Goal: Find specific page/section: Find specific page/section

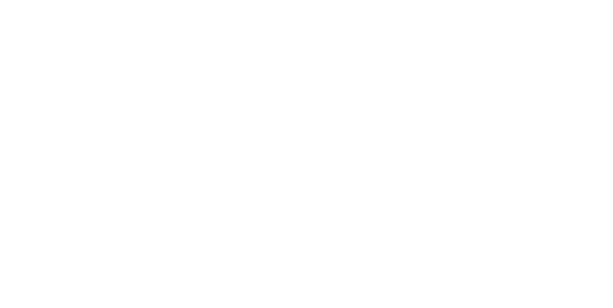
scroll to position [6, 0]
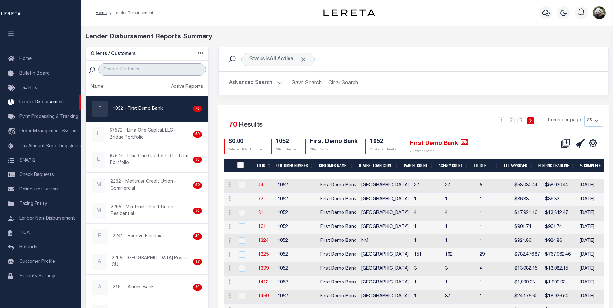
click at [126, 69] on input "search" at bounding box center [152, 69] width 108 height 12
type input "FIRST"
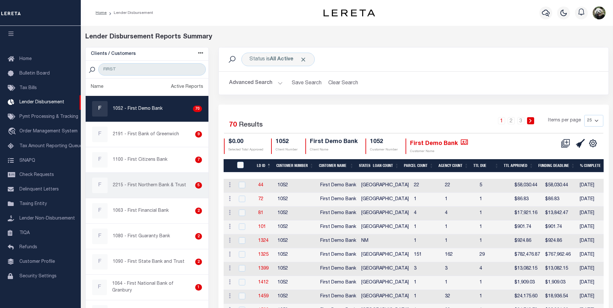
click at [147, 185] on p "2215 - First Northern Bank & Trust" at bounding box center [149, 185] width 73 height 7
checkbox input "true"
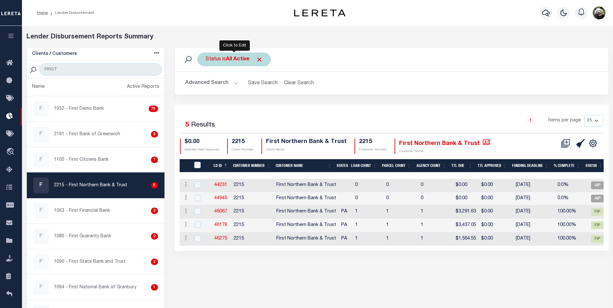
click at [226, 62] on div "Status is All Active" at bounding box center [233, 60] width 73 height 14
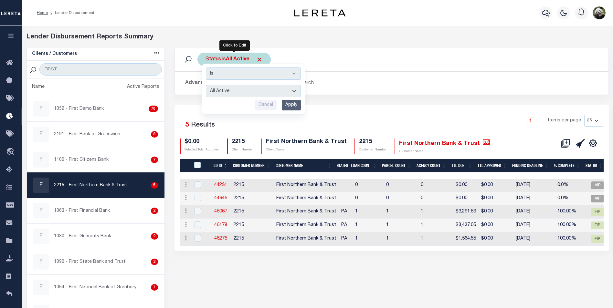
drag, startPoint x: 236, startPoint y: 93, endPoint x: 236, endPoint y: 98, distance: 4.8
click at [236, 93] on select "All Active Approval In Progress Batching In Progress Complete Do Not Pay Escrow…" at bounding box center [253, 91] width 95 height 12
select select "REC"
click at [206, 85] on select "All Active Approval In Progress Batching In Progress Complete Do Not Pay Escrow…" at bounding box center [253, 91] width 95 height 12
drag, startPoint x: 294, startPoint y: 105, endPoint x: 297, endPoint y: 104, distance: 3.3
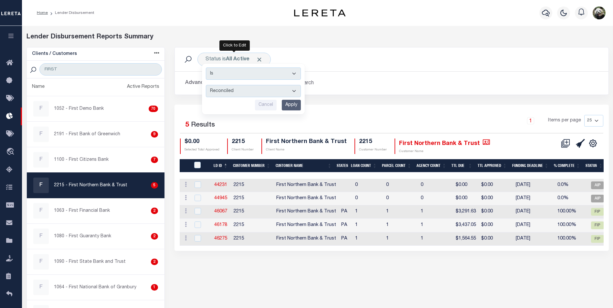
click at [294, 104] on input "Apply" at bounding box center [291, 105] width 19 height 11
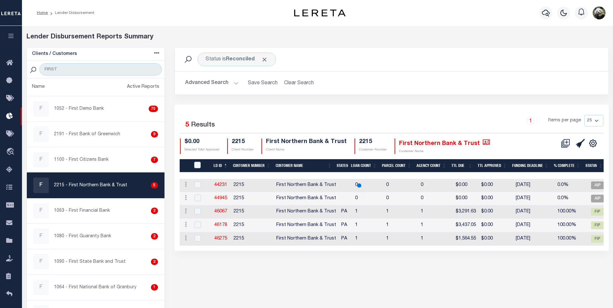
click at [596, 122] on select "25 50 100 200" at bounding box center [593, 121] width 19 height 12
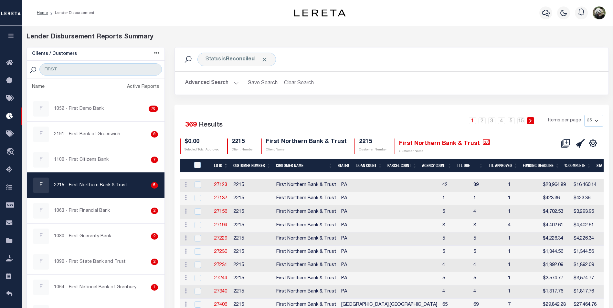
select select "200"
click at [584, 115] on select "25 50 100 200" at bounding box center [593, 121] width 19 height 12
click at [519, 119] on link "2" at bounding box center [520, 120] width 7 height 7
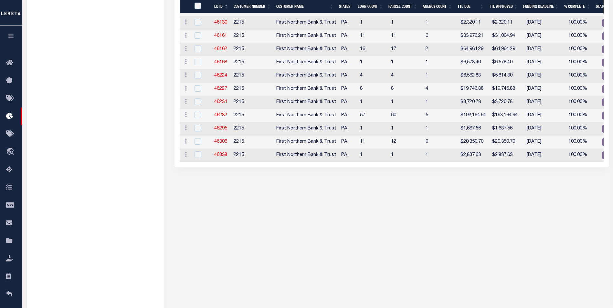
scroll to position [2262, 0]
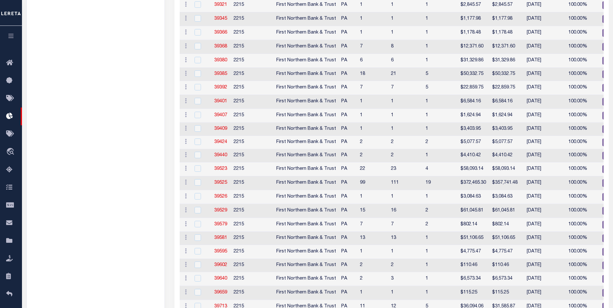
scroll to position [0, 0]
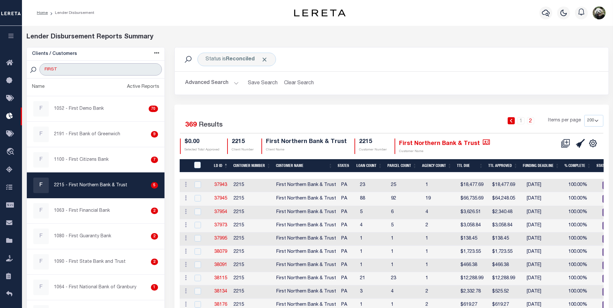
click at [74, 72] on input "FIRST" at bounding box center [100, 69] width 122 height 12
type input "[GEOGRAPHIC_DATA]"
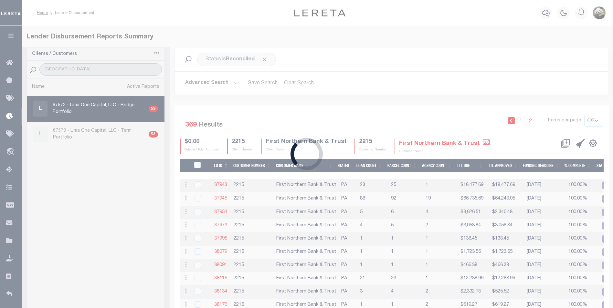
select select "200"
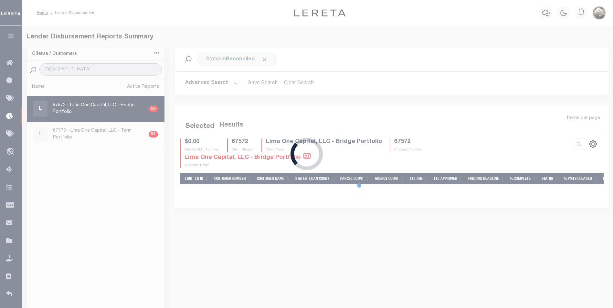
select select "200"
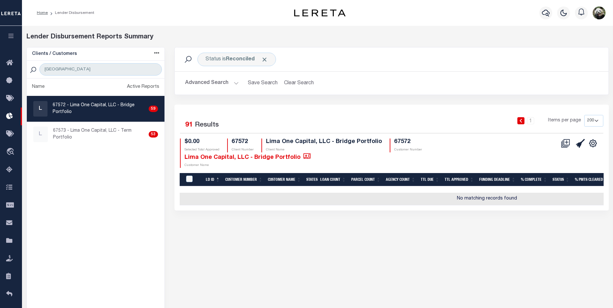
click at [91, 109] on p "67572 - Lima One Capital, LLC - Bridge Portfolio" at bounding box center [100, 109] width 94 height 14
checkbox input "true"
click at [203, 84] on button "Advanced Search" at bounding box center [212, 83] width 54 height 13
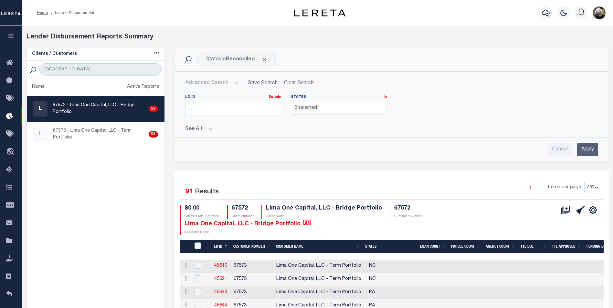
click at [456, 222] on div "$0.00 Selected Total Approved 67572 Client Number Lima One Capital, LLC - Bridg…" at bounding box center [356, 220] width 353 height 30
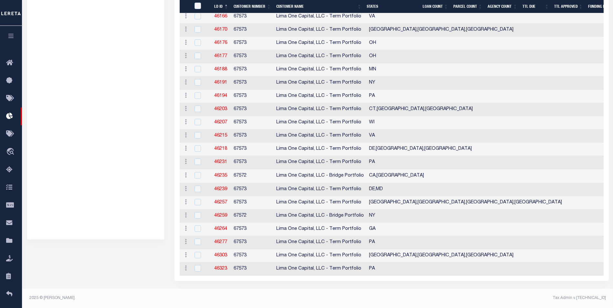
scroll to position [1197, 0]
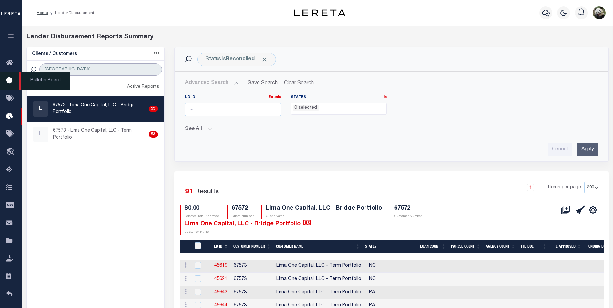
drag, startPoint x: 89, startPoint y: 68, endPoint x: 19, endPoint y: 86, distance: 72.0
type input "PCSB"
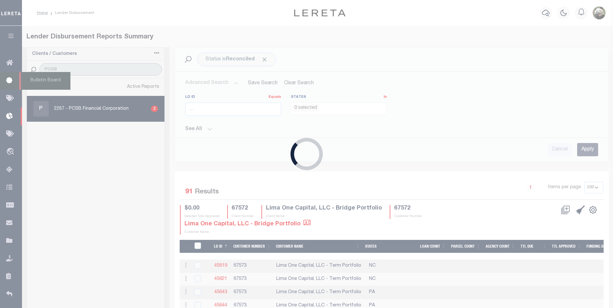
select select "200"
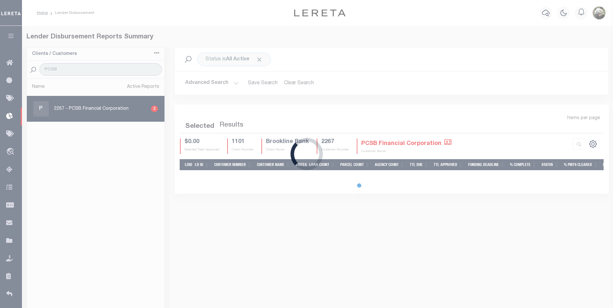
select select "200"
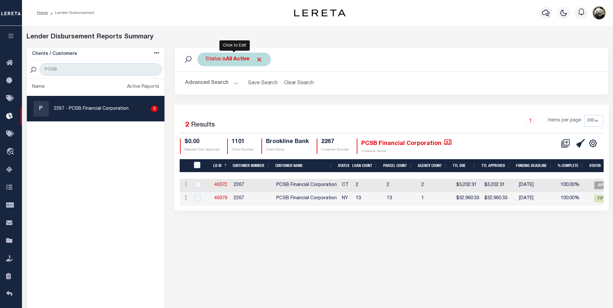
click at [244, 59] on b "All Active" at bounding box center [238, 59] width 24 height 5
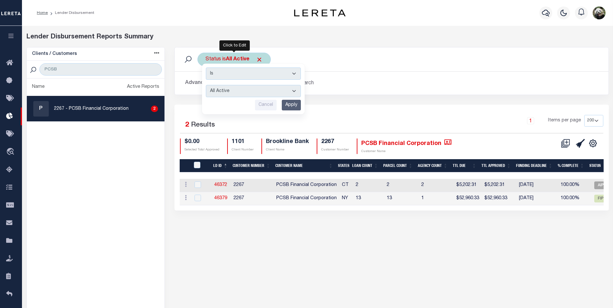
click at [229, 92] on select "All Active Approval In Progress Batching In Progress Complete Do Not Pay Escrow…" at bounding box center [253, 91] width 95 height 12
select select "REC"
click at [206, 85] on select "All Active Approval In Progress Batching In Progress Complete Do Not Pay Escrow…" at bounding box center [253, 91] width 95 height 12
click at [294, 107] on input "Apply" at bounding box center [291, 105] width 19 height 11
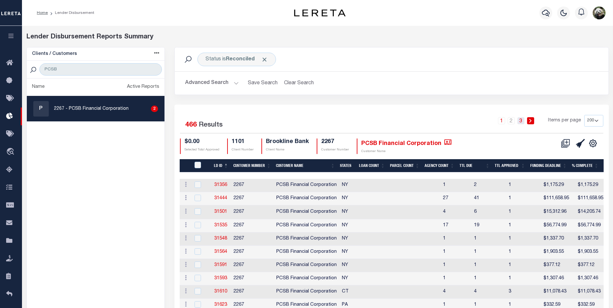
click at [524, 123] on link "3" at bounding box center [520, 120] width 7 height 7
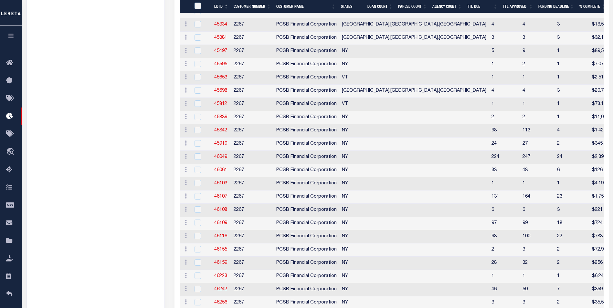
scroll to position [776, 0]
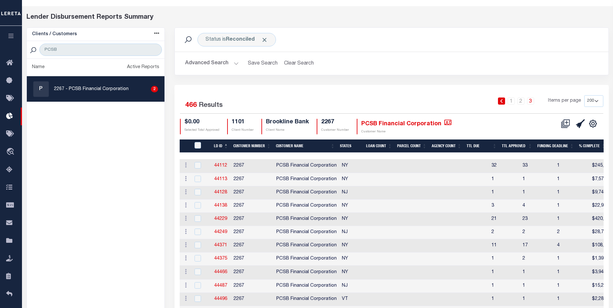
scroll to position [0, 0]
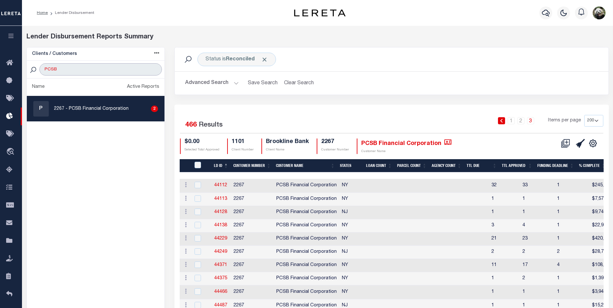
click at [101, 73] on input "PCSB" at bounding box center [100, 69] width 122 height 12
type input "SIGNAL"
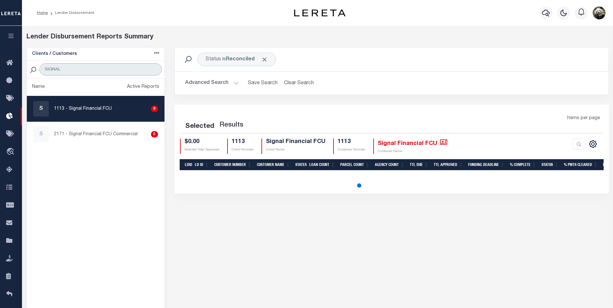
select select "200"
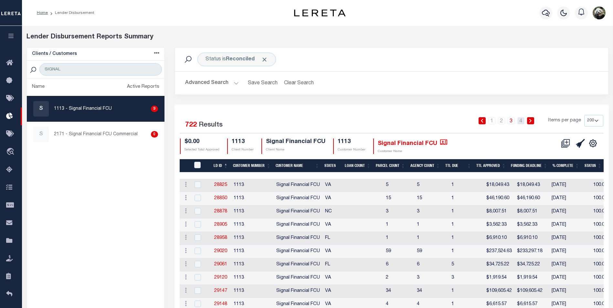
drag, startPoint x: 522, startPoint y: 120, endPoint x: 400, endPoint y: 259, distance: 184.8
click at [522, 120] on link "4" at bounding box center [520, 120] width 7 height 7
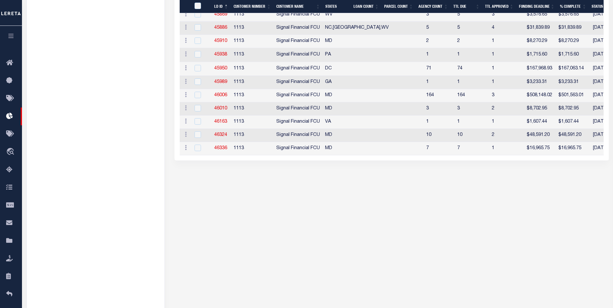
scroll to position [1672, 0]
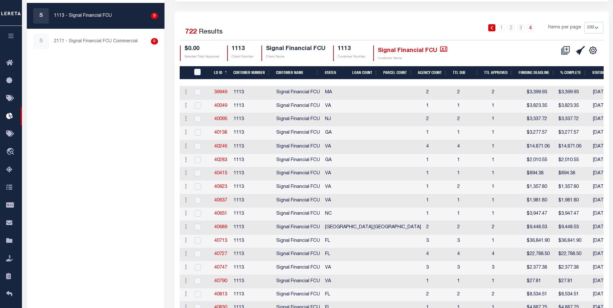
scroll to position [0, 0]
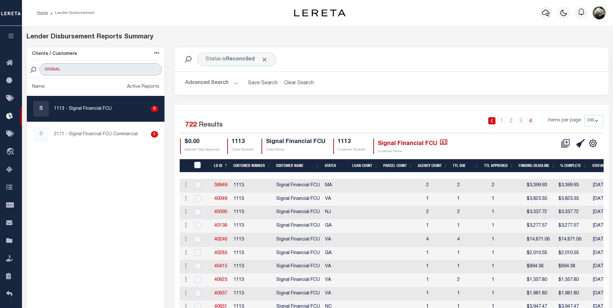
click at [85, 73] on input "SIGNAL" at bounding box center [100, 69] width 122 height 12
click at [85, 72] on input "SIGNAL" at bounding box center [100, 69] width 122 height 12
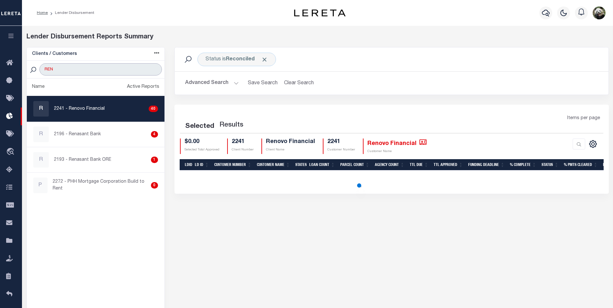
type input "RENOVO"
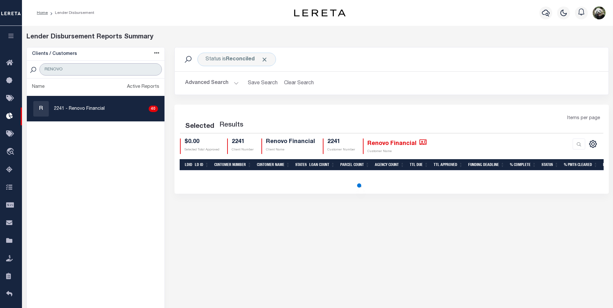
select select "200"
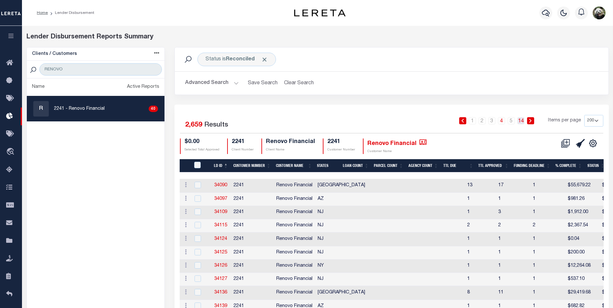
click at [521, 124] on link "14" at bounding box center [520, 120] width 7 height 7
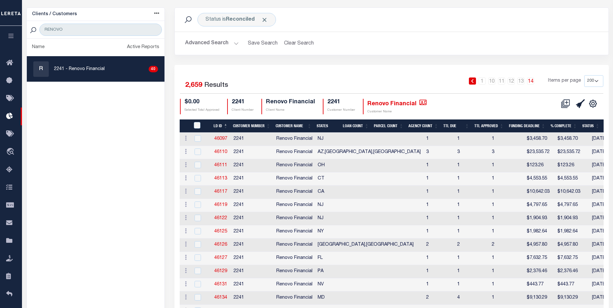
scroll to position [32, 0]
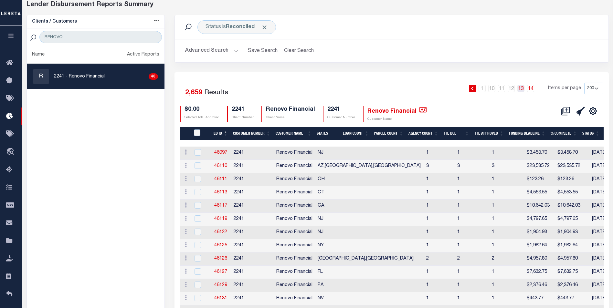
click at [523, 91] on link "13" at bounding box center [520, 88] width 7 height 7
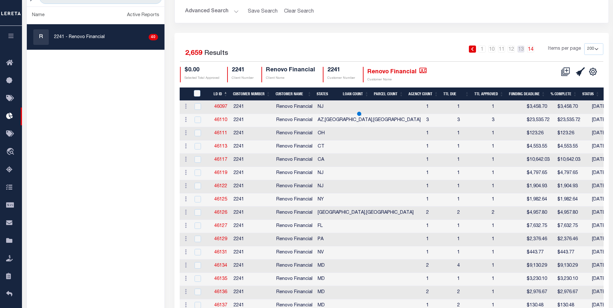
scroll to position [69, 0]
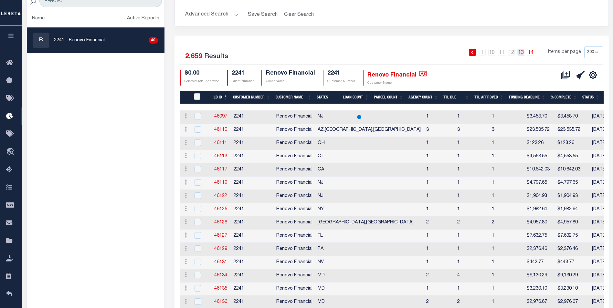
click at [524, 55] on link "13" at bounding box center [520, 52] width 7 height 7
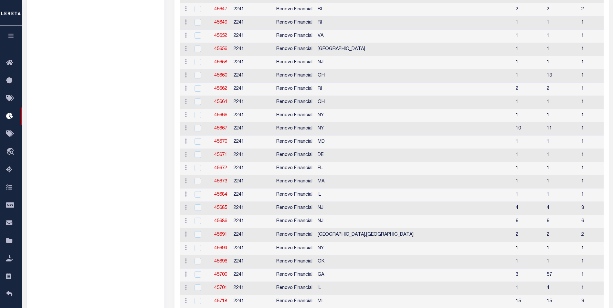
scroll to position [0, 0]
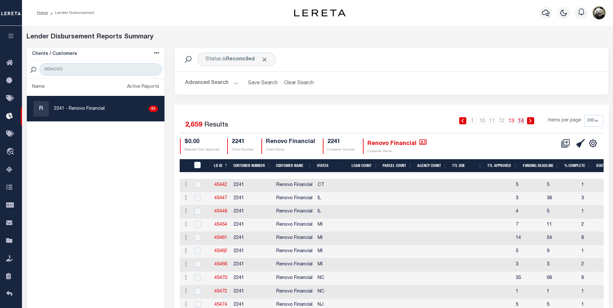
click at [525, 123] on link "14" at bounding box center [520, 120] width 7 height 7
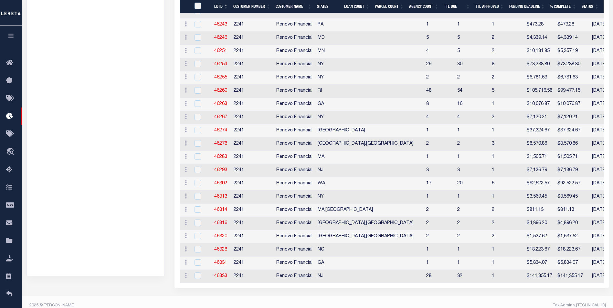
scroll to position [679, 0]
